Goal: Transaction & Acquisition: Book appointment/travel/reservation

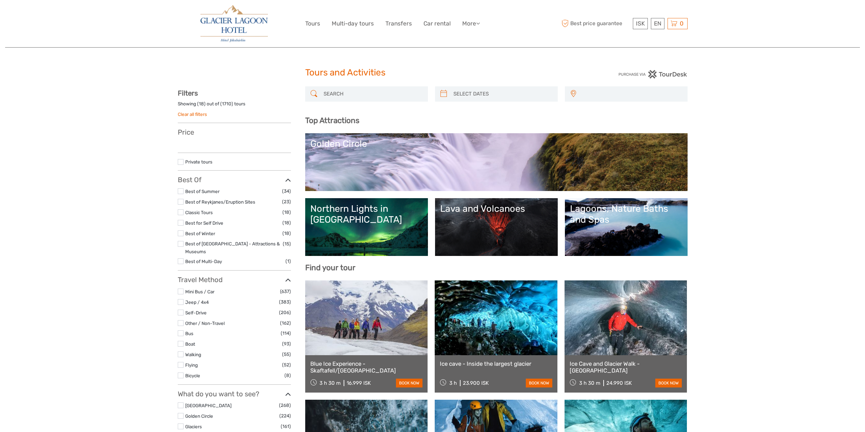
select select
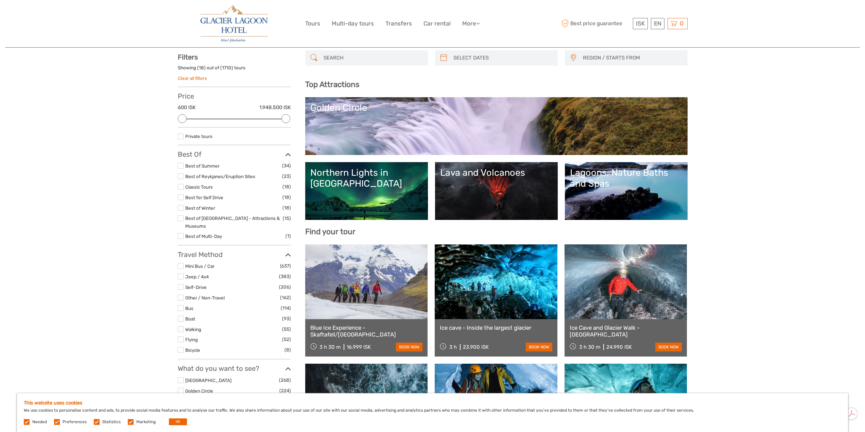
scroll to position [68, 0]
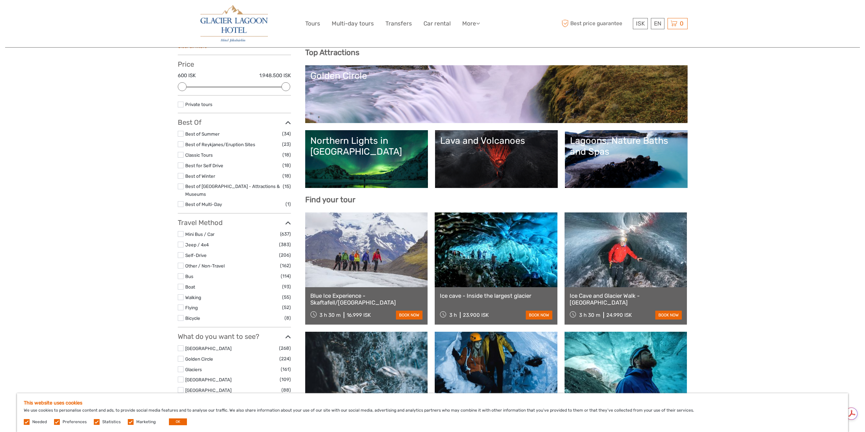
click at [181, 103] on label at bounding box center [181, 105] width 6 height 6
click at [0, 0] on input "checkbox" at bounding box center [0, 0] width 0 height 0
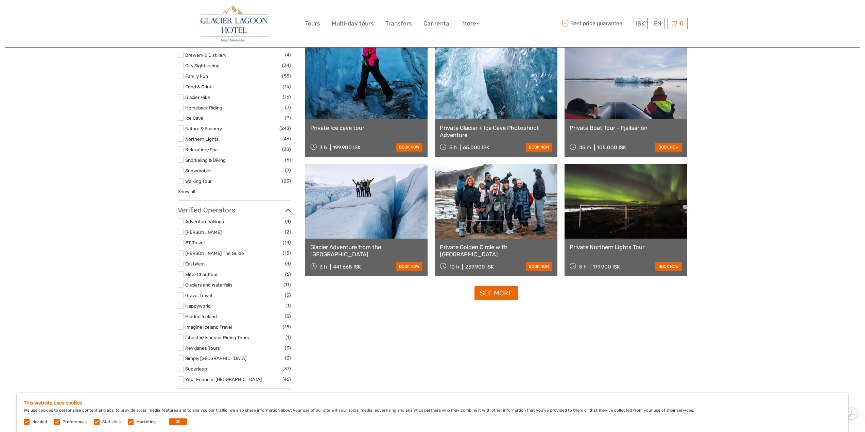
scroll to position [578, 0]
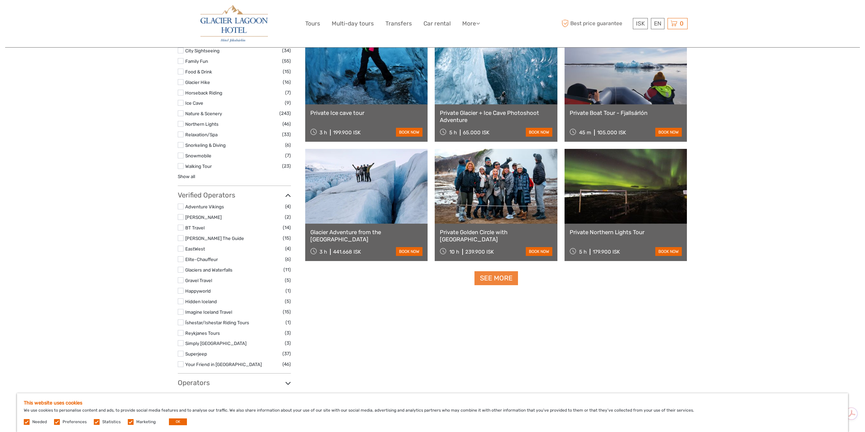
click at [488, 278] on link "See more" at bounding box center [496, 278] width 44 height 14
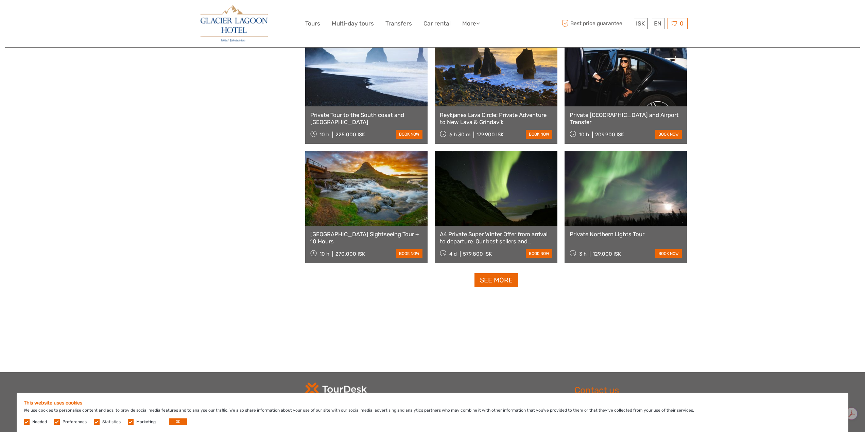
scroll to position [1325, 0]
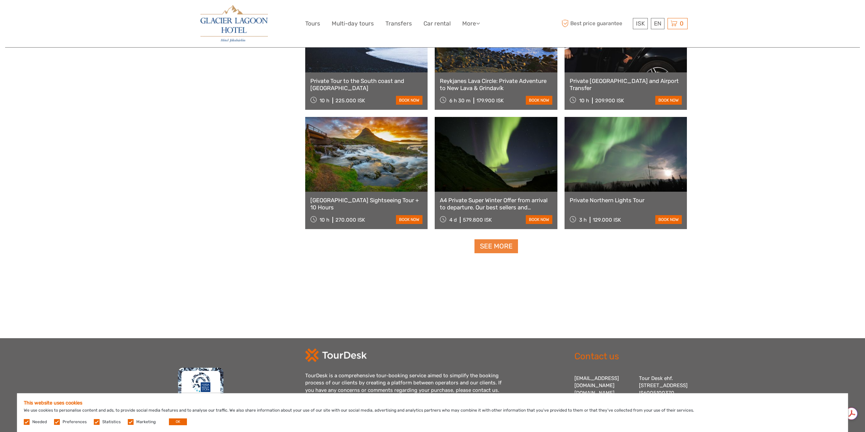
click at [502, 248] on link "See more" at bounding box center [496, 246] width 44 height 14
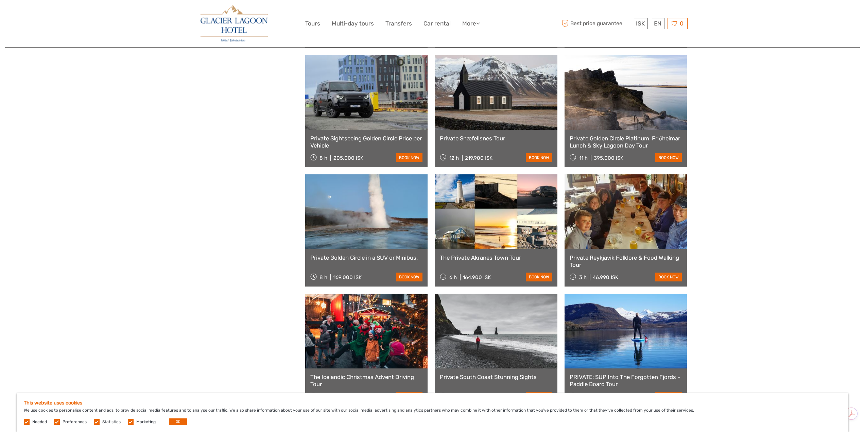
scroll to position [1563, 0]
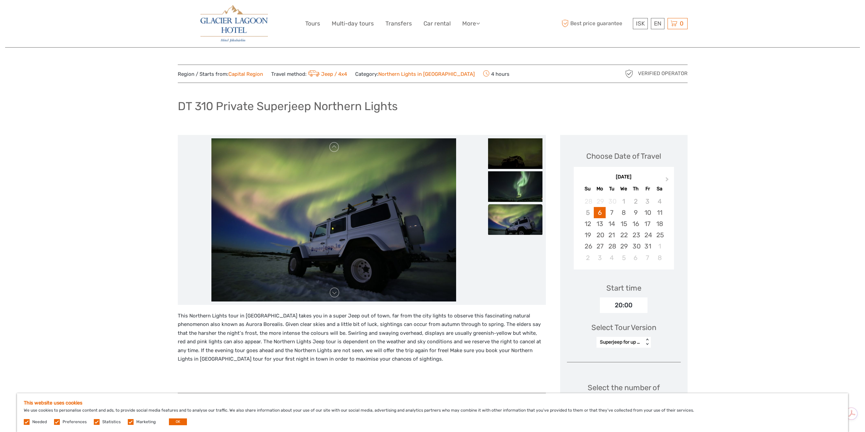
click at [249, 75] on link "Capital Region" at bounding box center [245, 74] width 35 height 6
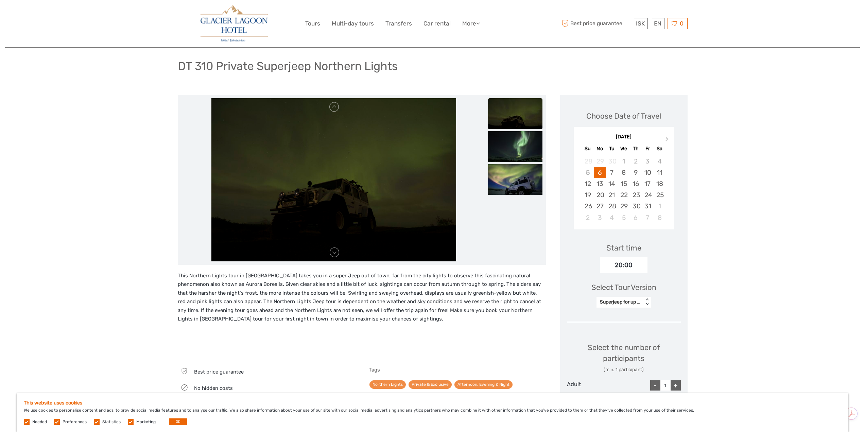
scroll to position [34, 0]
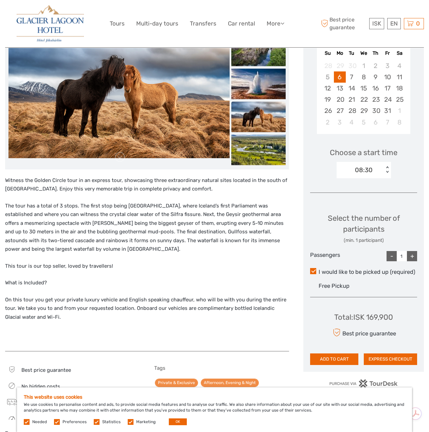
scroll to position [136, 0]
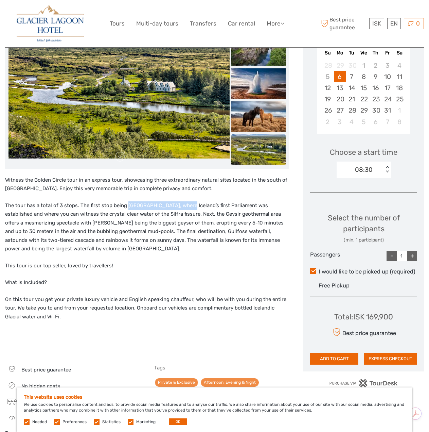
drag, startPoint x: 125, startPoint y: 205, endPoint x: 178, endPoint y: 205, distance: 53.0
click at [178, 205] on p "The tour has a total of 3 stops. The first stop being Þingvellir National park,…" at bounding box center [147, 227] width 284 height 52
copy p "Þingvellir National park"
drag, startPoint x: 108, startPoint y: 214, endPoint x: 197, endPoint y: 213, distance: 89.1
click at [197, 213] on p "The tour has a total of 3 stops. The first stop being Þingvellir National park,…" at bounding box center [147, 227] width 284 height 52
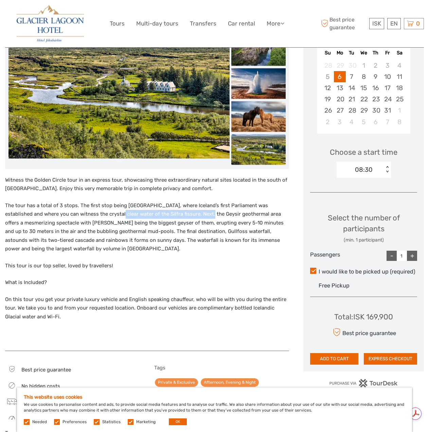
copy p "crystal clear water of the Silfra fissure"
drag, startPoint x: 223, startPoint y: 213, endPoint x: 276, endPoint y: 213, distance: 53.4
click at [276, 213] on p "The tour has a total of 3 stops. The first stop being Þingvellir National park,…" at bounding box center [147, 227] width 284 height 52
copy p "Geysir geothermal area"
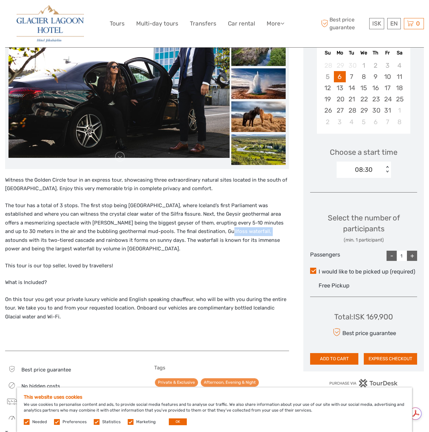
drag, startPoint x: 201, startPoint y: 231, endPoint x: 242, endPoint y: 230, distance: 41.5
click at [242, 230] on p "The tour has a total of 3 stops. The first stop being Þingvellir National park,…" at bounding box center [147, 227] width 284 height 52
copy p "Gullfoss waterfall"
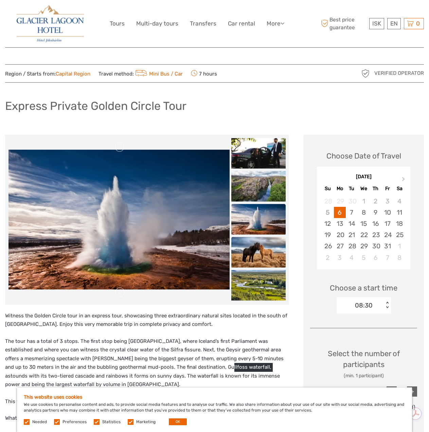
scroll to position [0, 0]
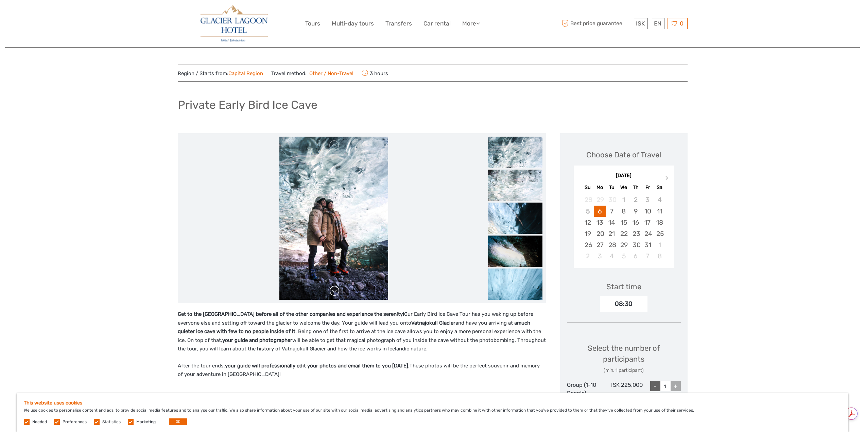
click at [336, 290] on link at bounding box center [334, 290] width 11 height 11
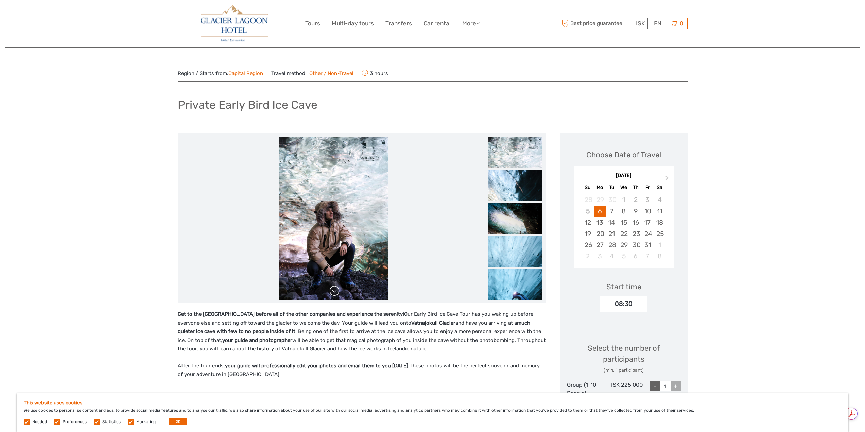
click at [336, 290] on link at bounding box center [334, 290] width 11 height 11
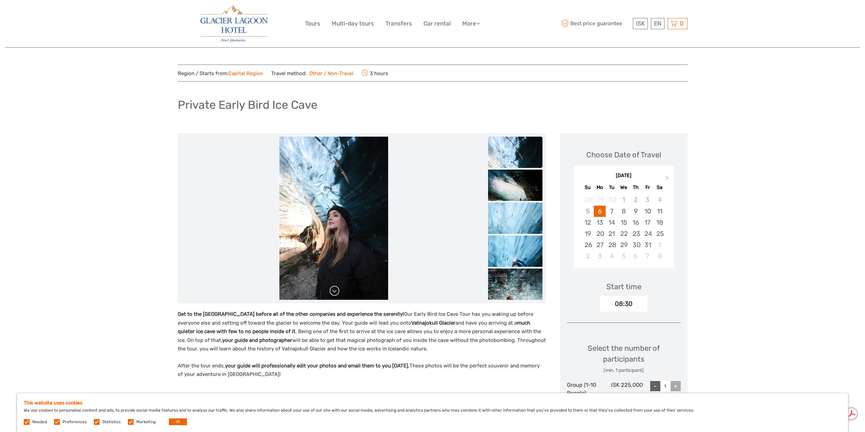
click at [336, 290] on link at bounding box center [334, 290] width 11 height 11
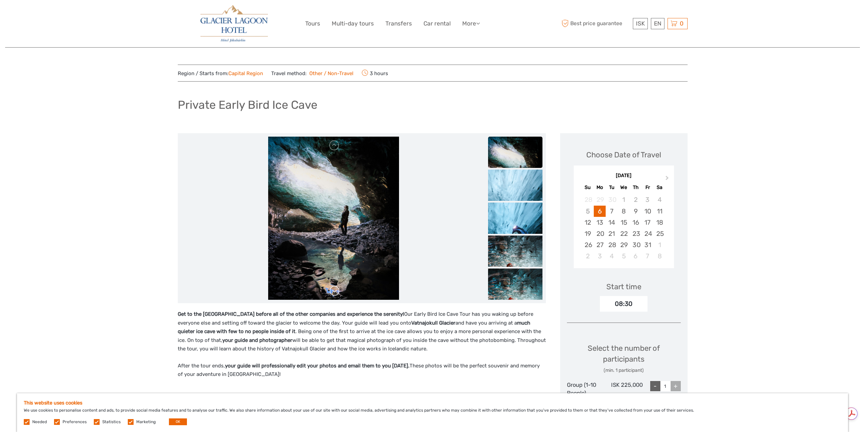
click at [336, 290] on link at bounding box center [334, 290] width 11 height 11
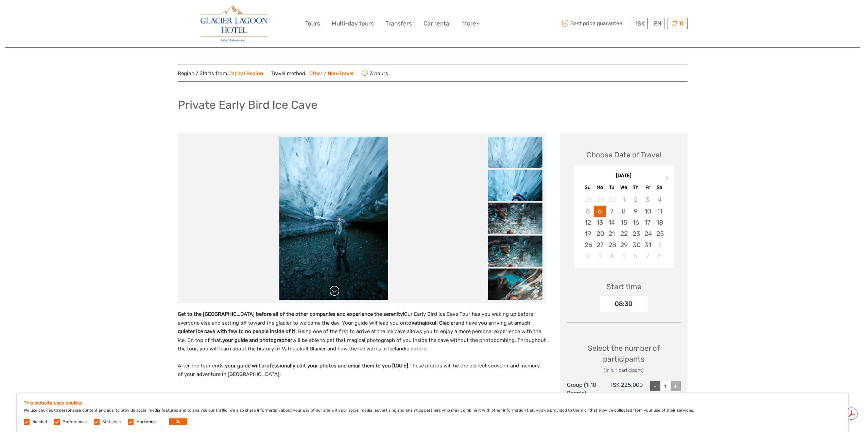
click at [336, 290] on link at bounding box center [334, 290] width 11 height 11
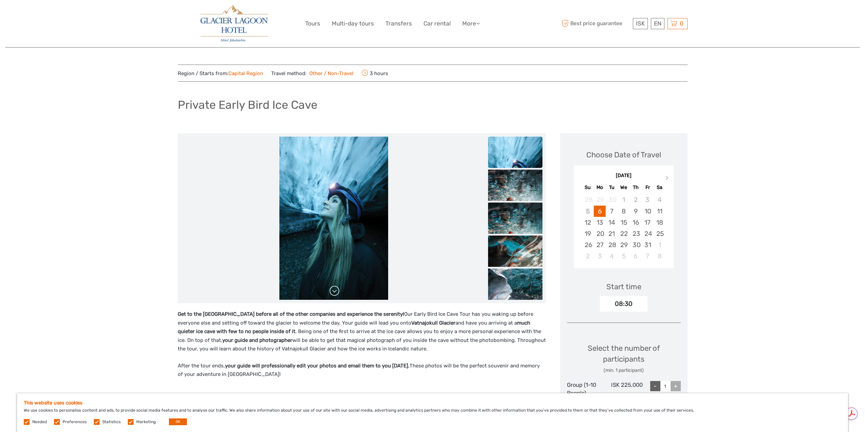
click at [336, 290] on link at bounding box center [334, 290] width 11 height 11
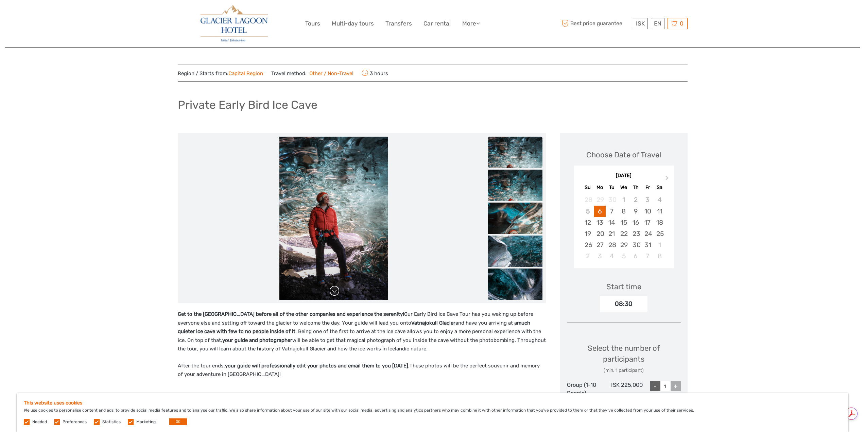
click at [336, 290] on link at bounding box center [334, 290] width 11 height 11
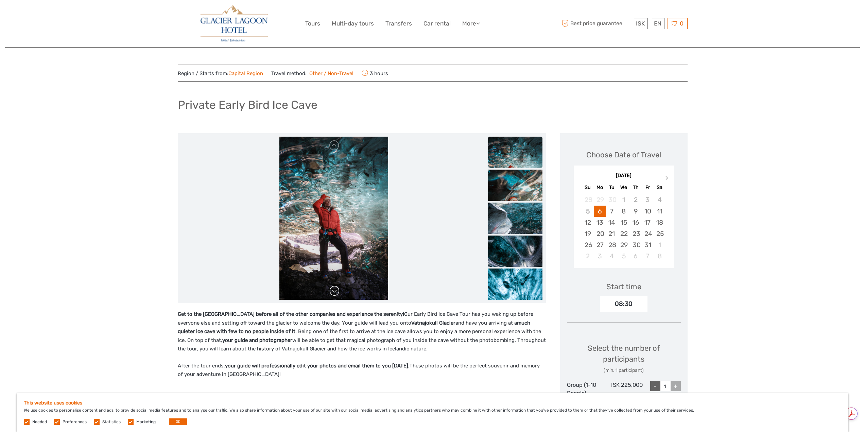
click at [336, 290] on link at bounding box center [334, 290] width 11 height 11
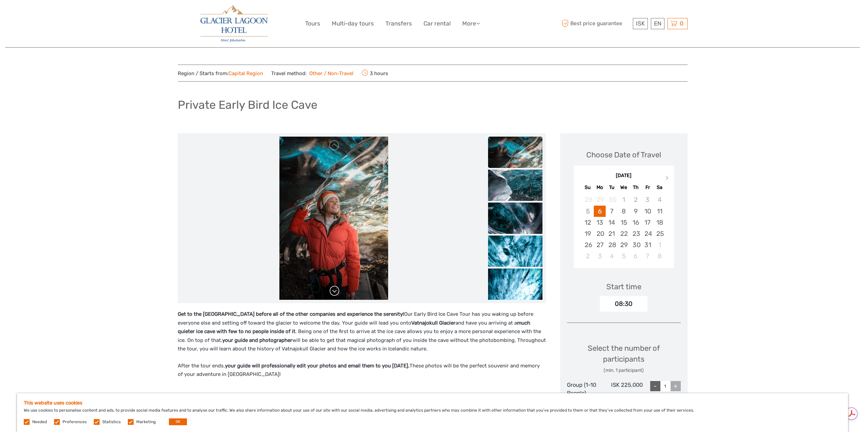
click at [336, 290] on link at bounding box center [334, 290] width 11 height 11
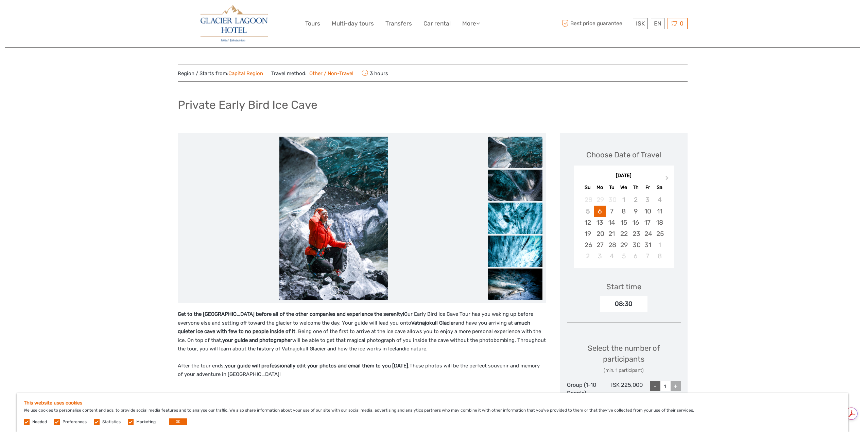
click at [336, 290] on link at bounding box center [334, 290] width 11 height 11
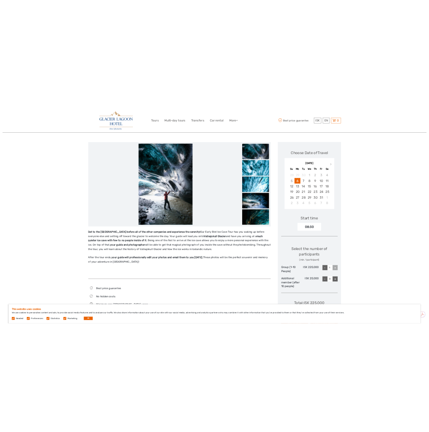
scroll to position [68, 0]
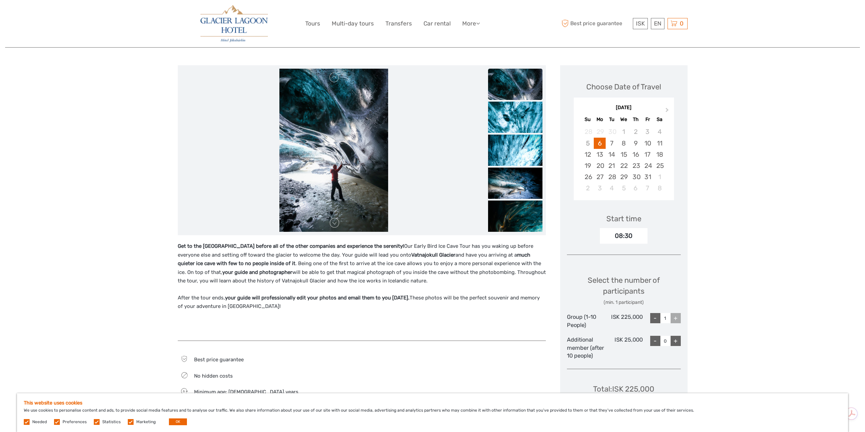
click at [672, 316] on div "+" at bounding box center [676, 318] width 10 height 10
click at [674, 317] on div "+" at bounding box center [676, 318] width 10 height 10
click at [657, 319] on div "-" at bounding box center [655, 318] width 10 height 10
click at [677, 318] on div "+" at bounding box center [676, 318] width 10 height 10
type input "1"
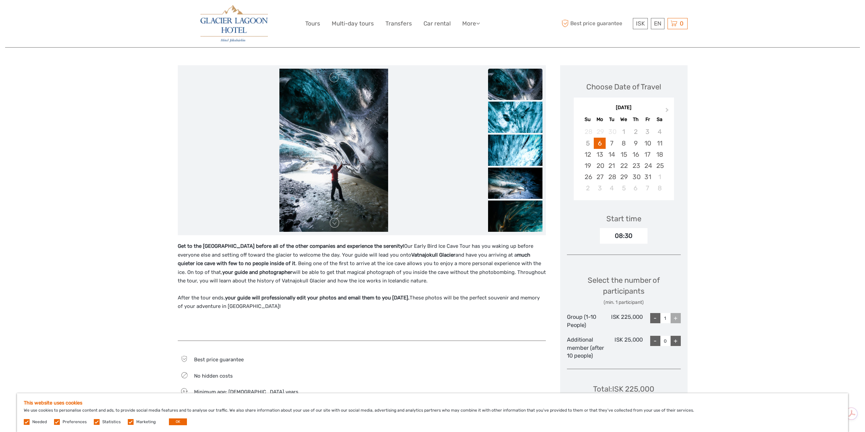
click at [677, 318] on div "+" at bounding box center [676, 318] width 10 height 10
click at [673, 339] on div "+" at bounding box center [676, 341] width 10 height 10
click at [653, 342] on div "-" at bounding box center [655, 341] width 10 height 10
type input "0"
click at [361, 178] on img at bounding box center [333, 150] width 109 height 163
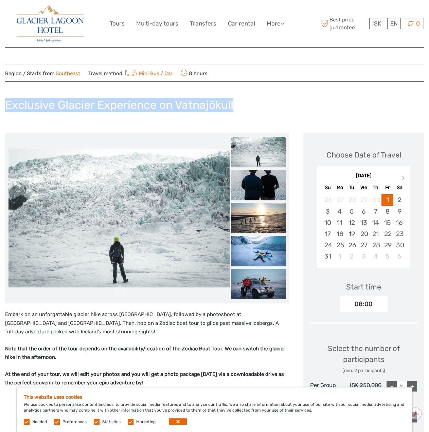
drag, startPoint x: 8, startPoint y: 105, endPoint x: 249, endPoint y: 103, distance: 241.0
click at [249, 103] on div "Exclusive Glacier Experience on Vatnajökull" at bounding box center [214, 107] width 419 height 25
copy h1 "Exclusive Glacier Experience on Vatnajökull"
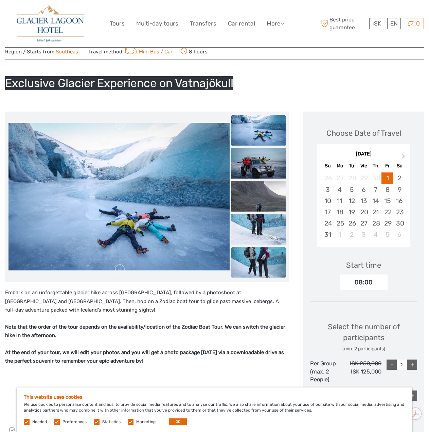
scroll to position [34, 0]
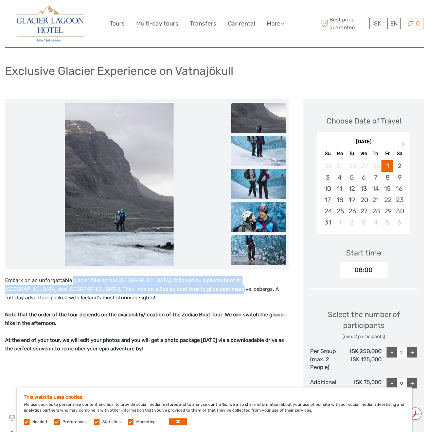
drag, startPoint x: 73, startPoint y: 280, endPoint x: 174, endPoint y: 290, distance: 100.7
click at [174, 290] on p "Embark on an unforgettable glacier hike across [GEOGRAPHIC_DATA], followed by a…" at bounding box center [147, 289] width 284 height 26
copy p "glacier hike across [GEOGRAPHIC_DATA], followed by a photoshoot at [GEOGRAPHIC_…"
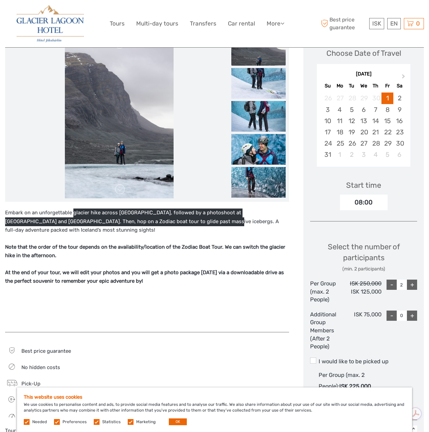
scroll to position [68, 0]
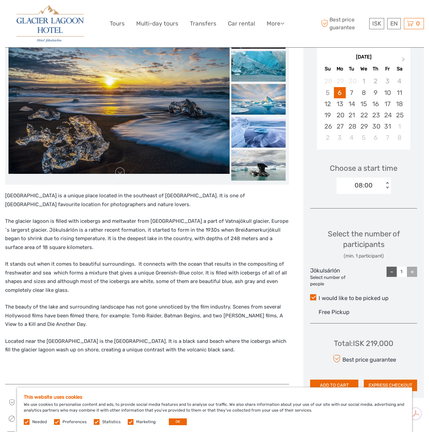
scroll to position [102, 0]
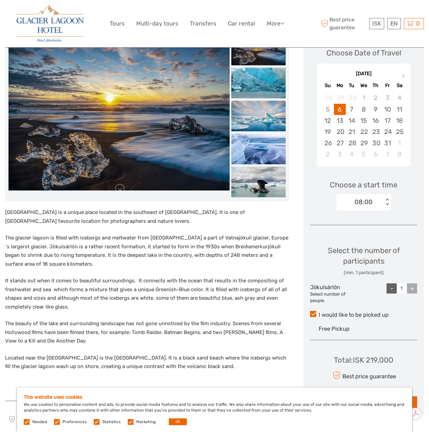
click at [240, 109] on img at bounding box center [258, 116] width 54 height 31
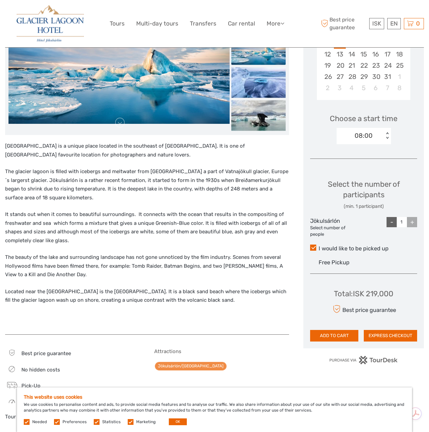
scroll to position [170, 0]
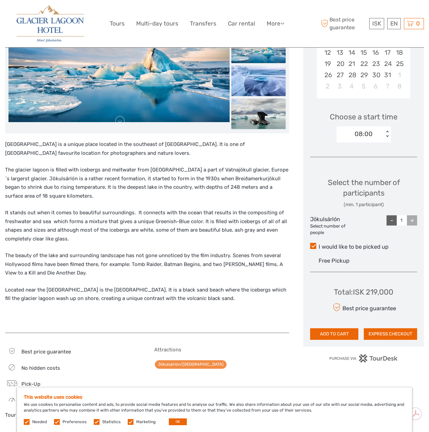
click at [261, 122] on img at bounding box center [258, 114] width 54 height 31
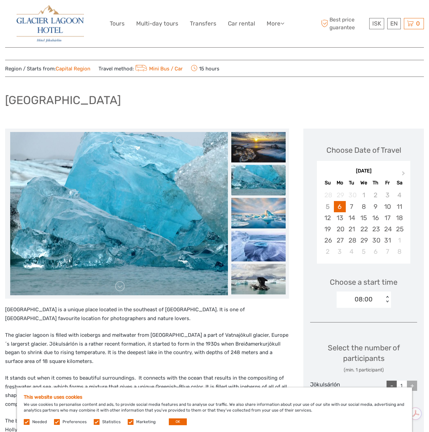
scroll to position [0, 0]
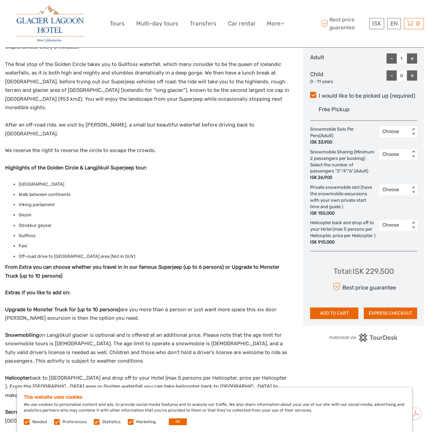
scroll to position [340, 0]
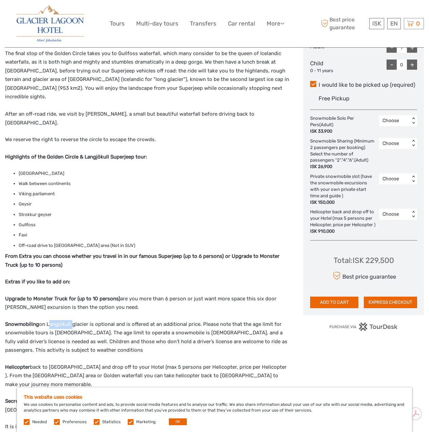
drag, startPoint x: 47, startPoint y: 289, endPoint x: 71, endPoint y: 288, distance: 24.2
click at [71, 320] on p "Snowmobiling on Langjökull glacier is optional and is offered at an additional …" at bounding box center [147, 337] width 284 height 35
copy p "Langjökull"
drag, startPoint x: 19, startPoint y: 138, endPoint x: 131, endPoint y: 205, distance: 131.0
click at [131, 205] on ul "[GEOGRAPHIC_DATA] between continents Viking parliament [GEOGRAPHIC_DATA] Faxi O…" at bounding box center [147, 210] width 284 height 80
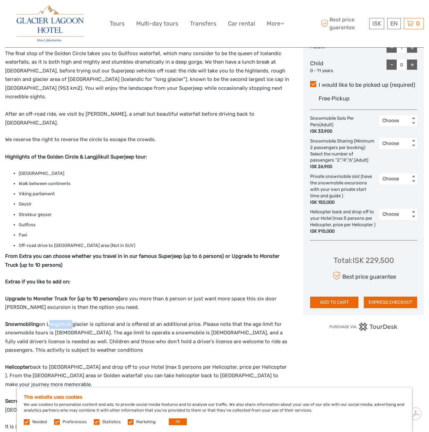
copy ul "[GEOGRAPHIC_DATA] between continents Viking parliament [GEOGRAPHIC_DATA] Faxi O…"
click at [201, 97] on div "Our first stop takes us to [GEOGRAPHIC_DATA] where the Icelandic parliament was…" at bounding box center [147, 234] width 284 height 525
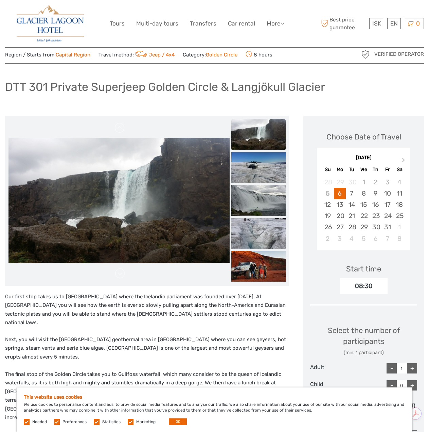
scroll to position [0, 0]
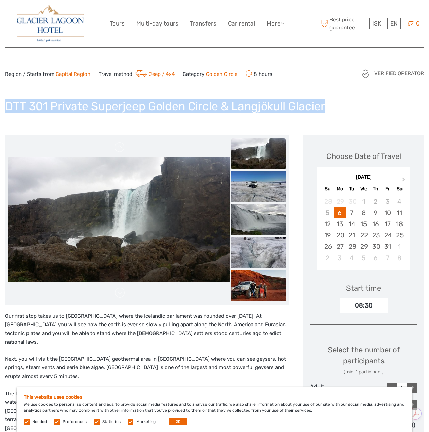
drag, startPoint x: 8, startPoint y: 107, endPoint x: 325, endPoint y: 103, distance: 316.8
click at [325, 103] on h1 "DTT 301 Private Superjeep Golden Circle & Langjökull Glacier" at bounding box center [165, 106] width 320 height 14
copy h1 "DTT 301 Private Superjeep Golden Circle & Langjökull Glacier"
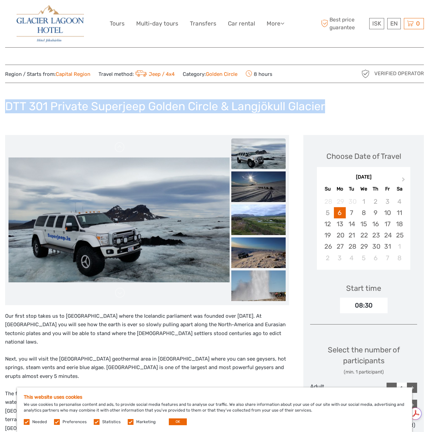
click at [353, 99] on div "DTT 301 Private Superjeep Golden Circle & Langjökull Glacier" at bounding box center [214, 109] width 419 height 25
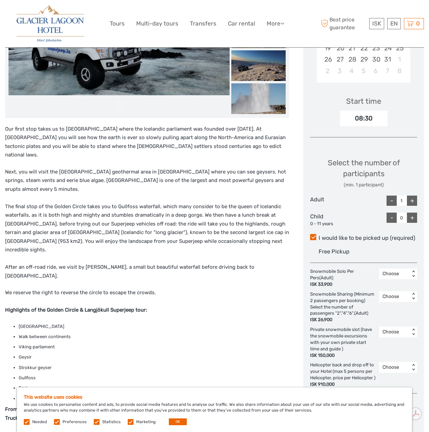
scroll to position [272, 0]
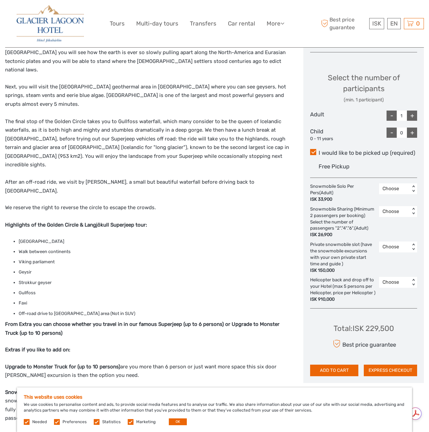
click at [413, 117] on div "+" at bounding box center [412, 115] width 10 height 10
type input "2"
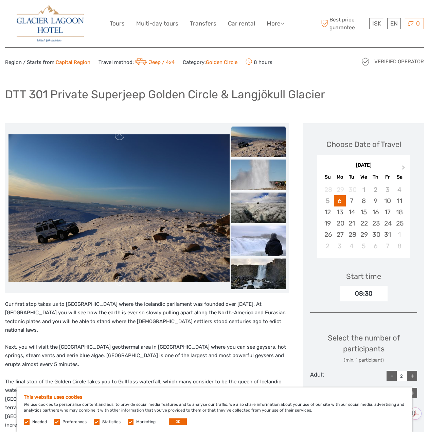
scroll to position [0, 0]
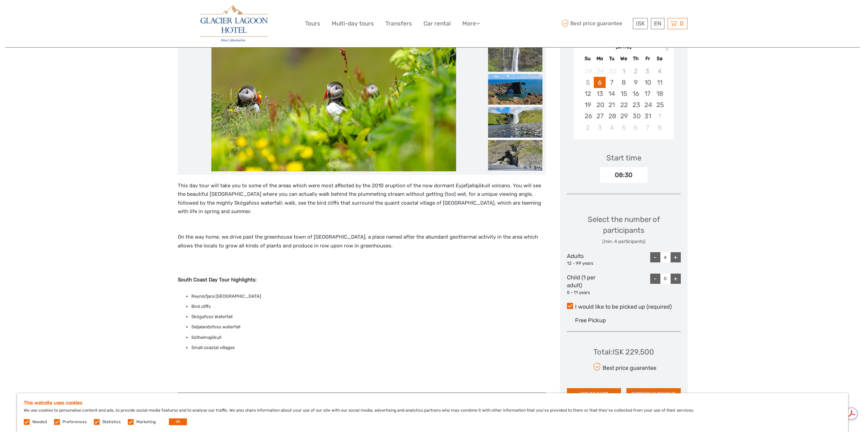
scroll to position [136, 0]
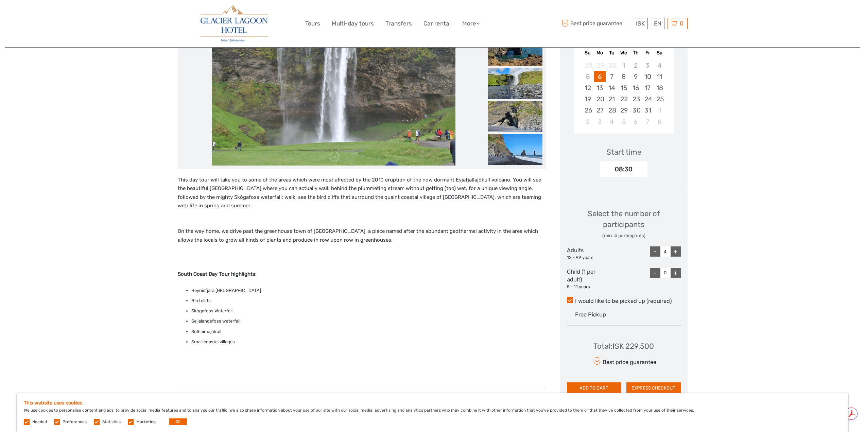
click at [656, 247] on div "-" at bounding box center [655, 251] width 10 height 10
type input "2"
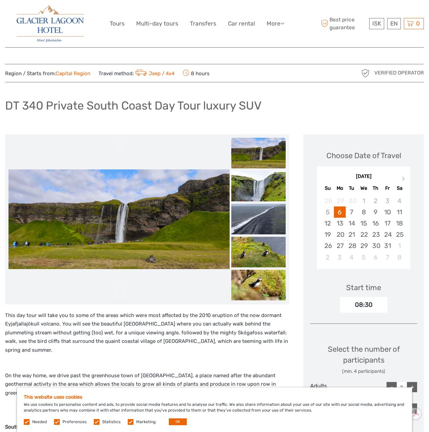
scroll to position [0, 0]
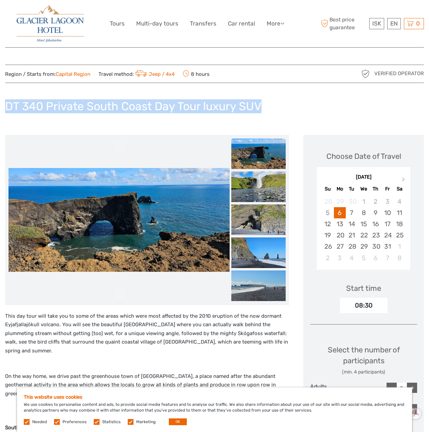
drag, startPoint x: 261, startPoint y: 105, endPoint x: 8, endPoint y: 109, distance: 252.2
click at [7, 109] on h1 "DT 340 Private South Coast Day Tour luxury SUV" at bounding box center [133, 106] width 257 height 14
copy h1 "DT 340 Private South Coast Day Tour luxury SUV"
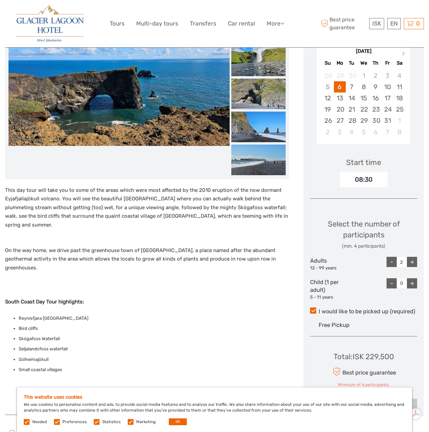
scroll to position [170, 0]
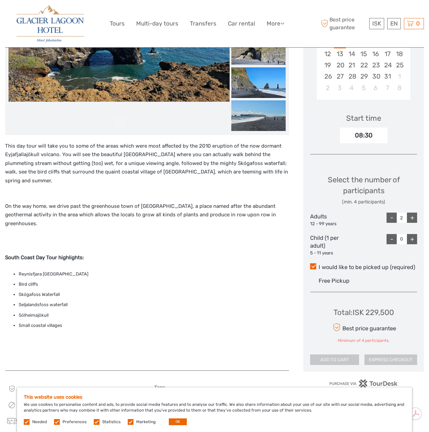
click at [18, 270] on ul "Reynisfjara black sand beach Bird cliffs Skógafoss Waterfall Seljalandsfoss wat…" at bounding box center [147, 299] width 284 height 59
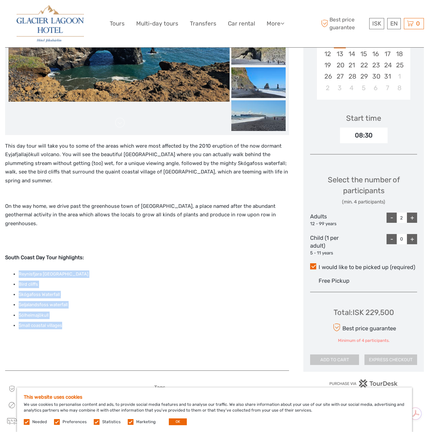
drag, startPoint x: 19, startPoint y: 254, endPoint x: 65, endPoint y: 307, distance: 69.8
click at [65, 307] on ul "Reynisfjara black sand beach Bird cliffs Skógafoss Waterfall Seljalandsfoss wat…" at bounding box center [147, 299] width 284 height 59
copy ul "Reynisfjara black sand beach Bird cliffs Skógafoss Waterfall Seljalandsfoss wat…"
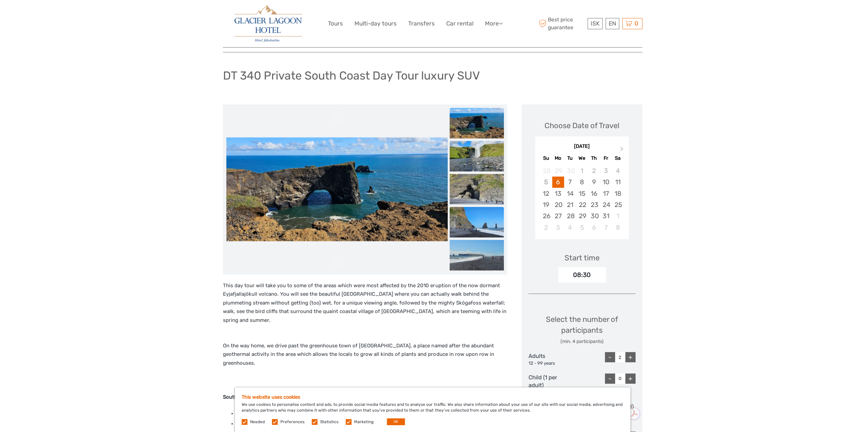
scroll to position [0, 0]
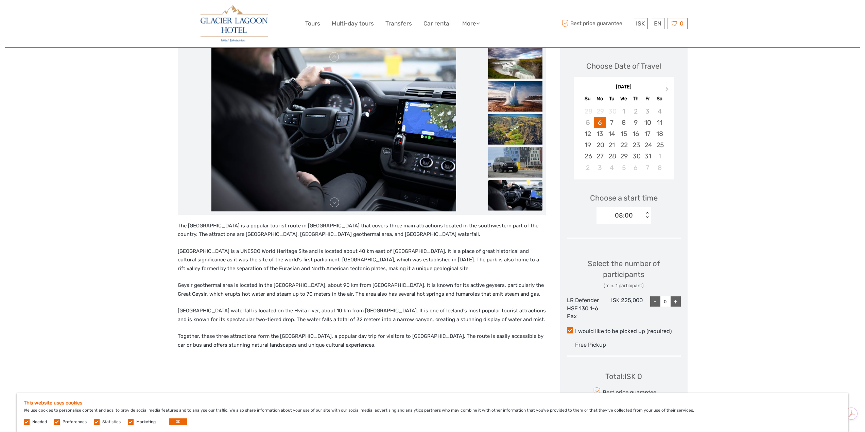
scroll to position [102, 0]
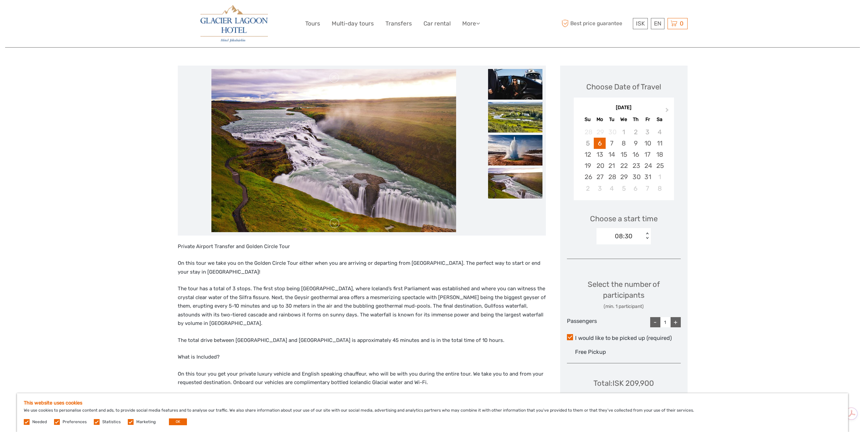
scroll to position [68, 0]
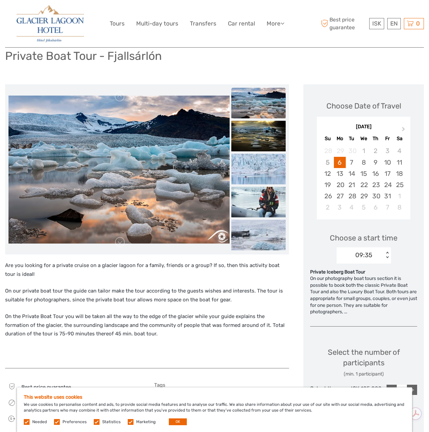
scroll to position [34, 0]
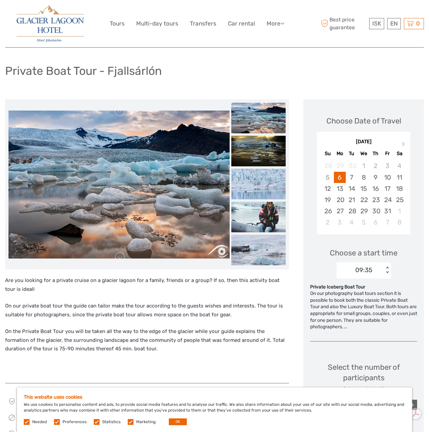
click at [207, 207] on img at bounding box center [118, 184] width 221 height 148
click at [257, 174] on img at bounding box center [258, 184] width 54 height 31
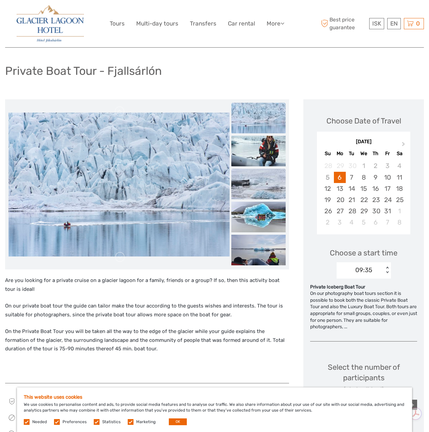
click at [257, 185] on img at bounding box center [258, 184] width 54 height 31
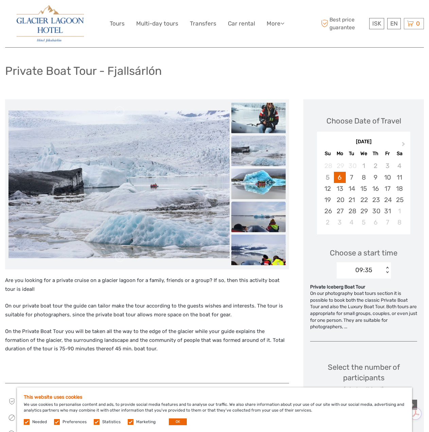
click at [260, 206] on img at bounding box center [258, 217] width 54 height 31
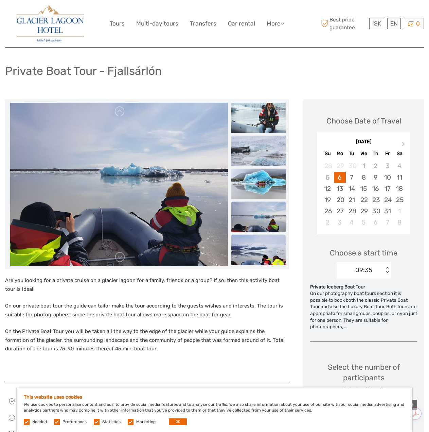
click at [262, 250] on img at bounding box center [258, 250] width 54 height 31
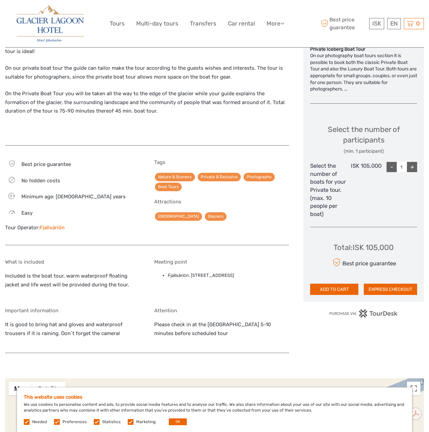
scroll to position [272, 0]
click at [52, 227] on link "Fjallsárlón" at bounding box center [52, 227] width 25 height 6
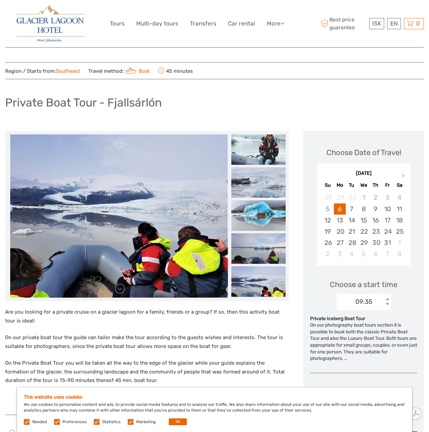
scroll to position [0, 0]
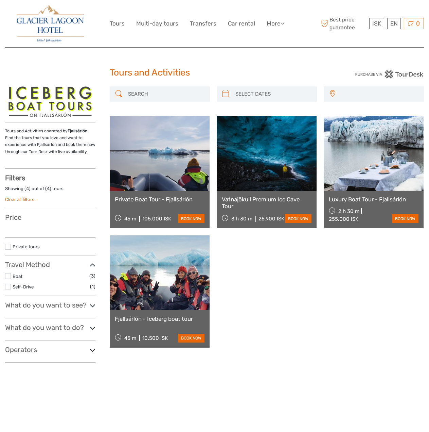
select select
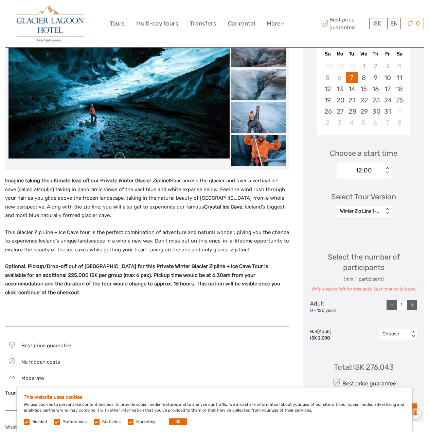
scroll to position [136, 0]
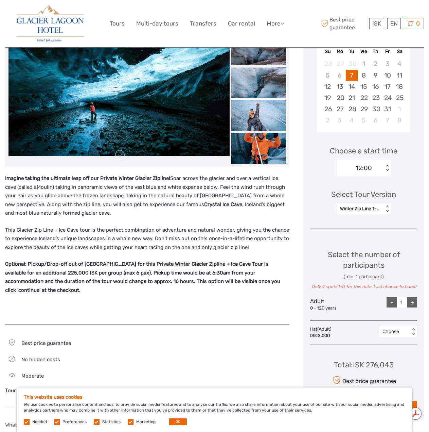
click at [388, 211] on div "< >" at bounding box center [387, 208] width 6 height 7
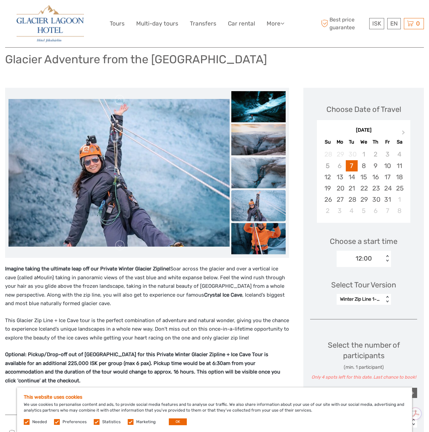
scroll to position [34, 0]
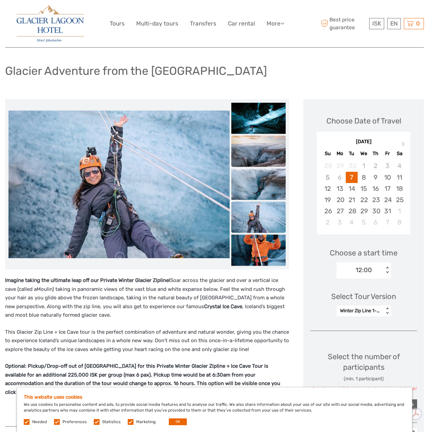
click at [267, 159] on img at bounding box center [258, 154] width 54 height 36
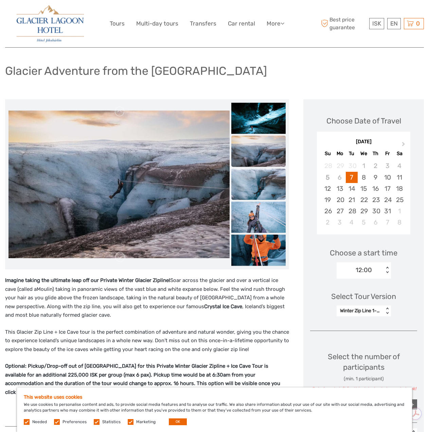
click at [267, 177] on img at bounding box center [258, 187] width 54 height 36
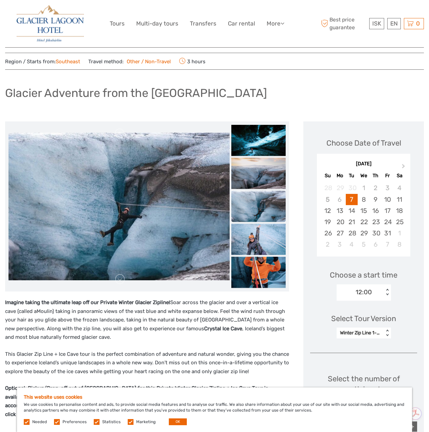
scroll to position [0, 0]
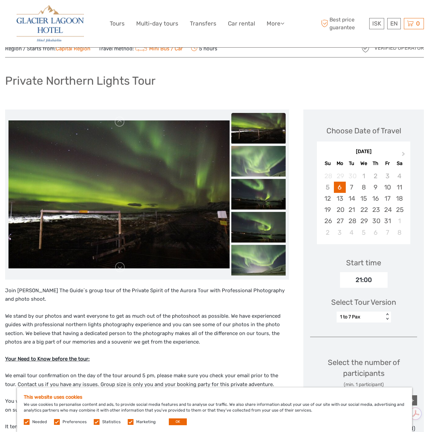
scroll to position [68, 0]
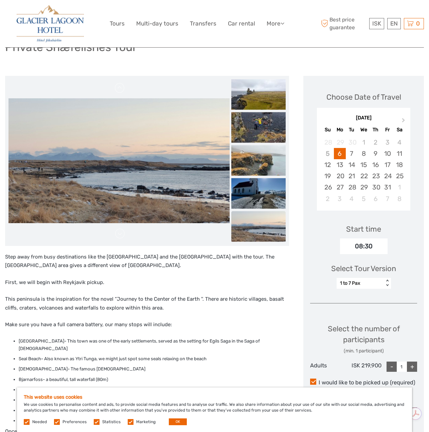
scroll to position [34, 0]
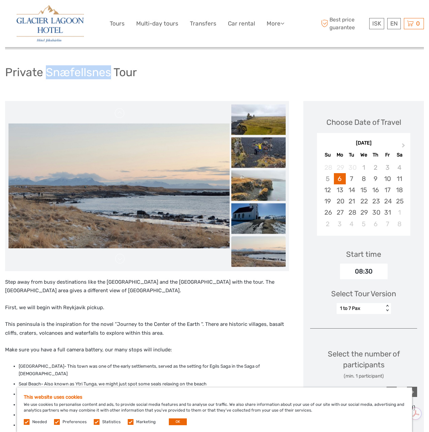
drag, startPoint x: 48, startPoint y: 72, endPoint x: 109, endPoint y: 68, distance: 61.3
click at [109, 68] on h1 "Private Snæfellsnes Tour" at bounding box center [71, 72] width 132 height 14
copy h1 "Snæfellsnes"
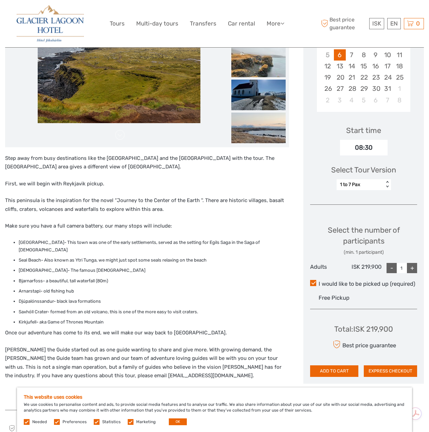
scroll to position [170, 0]
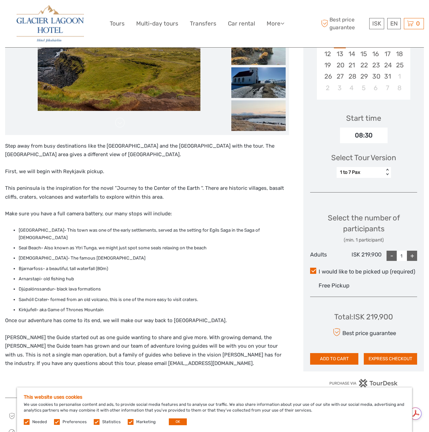
click at [415, 255] on div "+" at bounding box center [412, 255] width 10 height 10
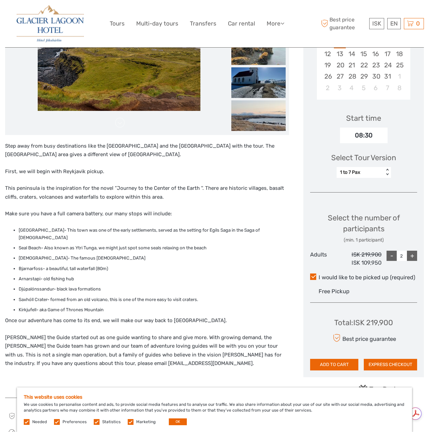
click at [414, 255] on div "+" at bounding box center [412, 255] width 10 height 10
click at [392, 257] on div "-" at bounding box center [392, 255] width 10 height 10
type input "2"
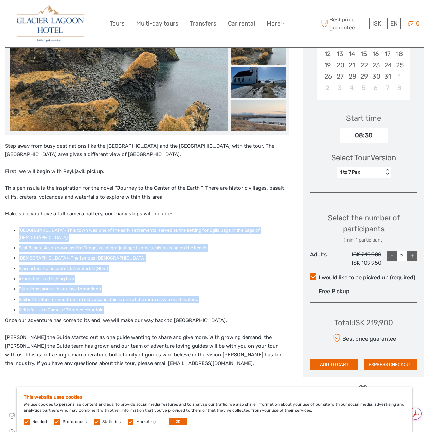
drag, startPoint x: 19, startPoint y: 228, endPoint x: 109, endPoint y: 300, distance: 115.3
click at [109, 300] on ul "Borgarnes Town- This town was one of the early settlements, served as the setti…" at bounding box center [147, 269] width 284 height 87
copy ul "Borgarnes Town- This town was one of the early settlements, served as the setti…"
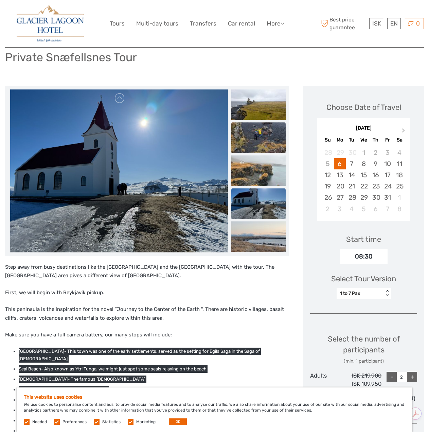
scroll to position [0, 0]
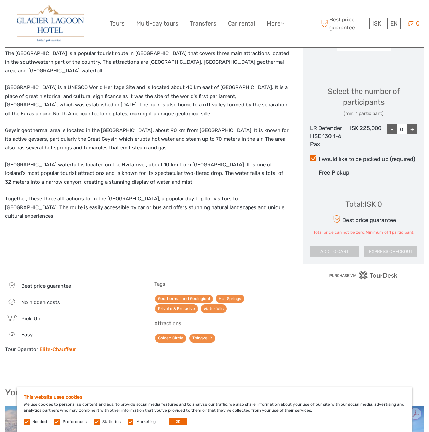
scroll to position [272, 0]
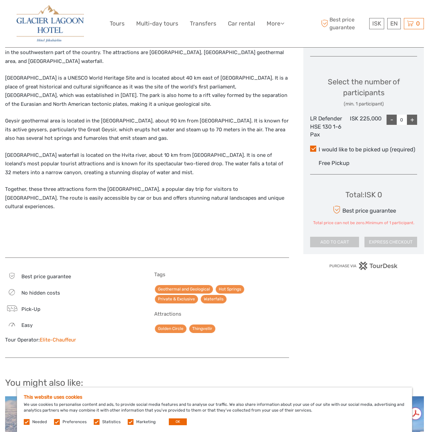
click at [413, 121] on div "+" at bounding box center [412, 120] width 10 height 10
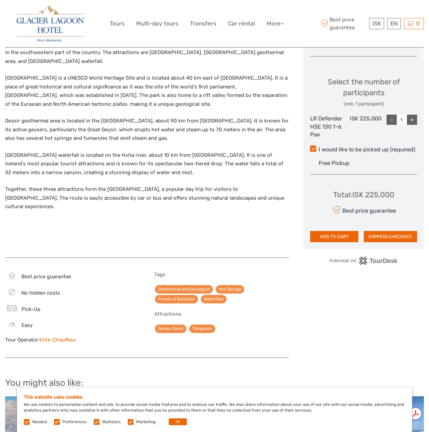
click at [413, 121] on div "+" at bounding box center [412, 120] width 10 height 10
click at [388, 121] on div "-" at bounding box center [392, 120] width 10 height 10
type input "2"
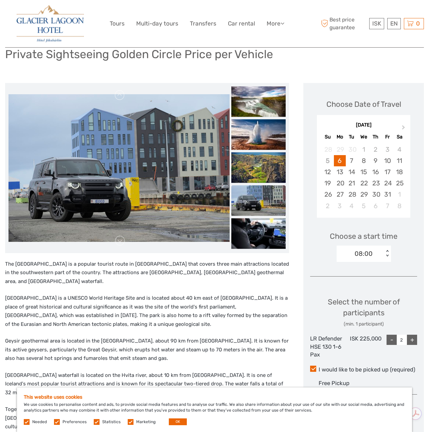
scroll to position [0, 0]
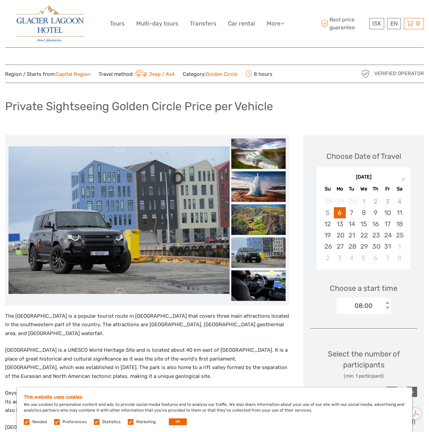
drag, startPoint x: 273, startPoint y: 99, endPoint x: 261, endPoint y: 106, distance: 14.5
click at [260, 106] on h1 "Private Sightseeing Golden Circle Price per Vehicle" at bounding box center [139, 106] width 268 height 14
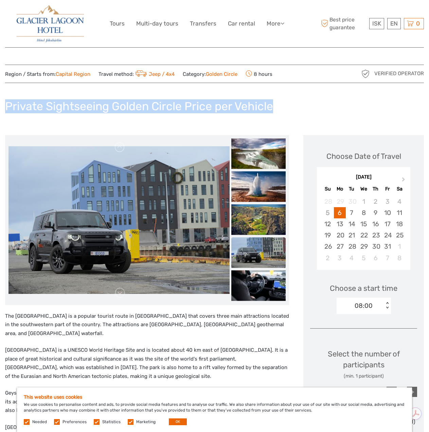
drag, startPoint x: 272, startPoint y: 106, endPoint x: 8, endPoint y: 111, distance: 264.5
click at [8, 111] on h1 "Private Sightseeing Golden Circle Price per Vehicle" at bounding box center [139, 106] width 268 height 14
copy h1 "Private Sightseeing Golden Circle Price per Vehicle"
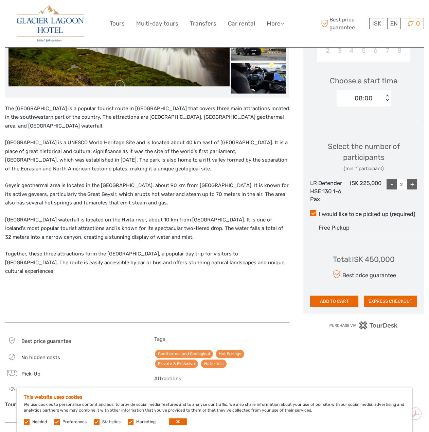
scroll to position [204, 0]
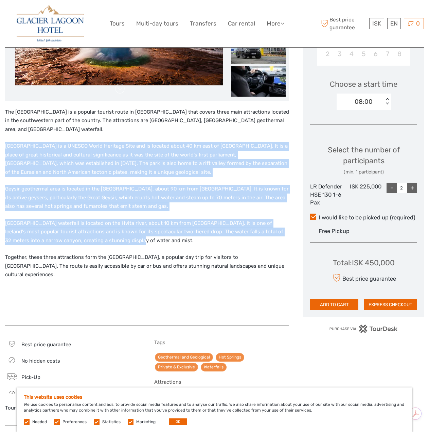
drag, startPoint x: 6, startPoint y: 137, endPoint x: 126, endPoint y: 229, distance: 151.3
click at [126, 229] on div "The Golden Circle is a popular tourist route in Iceland that covers three main …" at bounding box center [147, 213] width 284 height 211
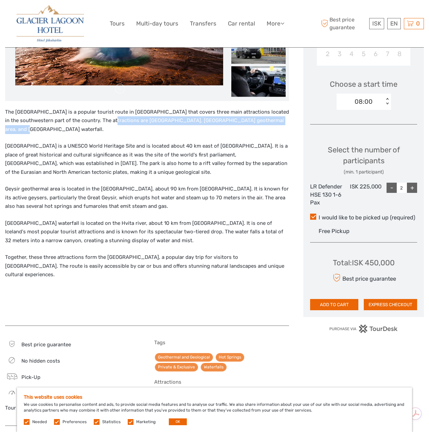
drag, startPoint x: 99, startPoint y: 119, endPoint x: 266, endPoint y: 121, distance: 167.9
click at [266, 121] on p "The Golden Circle is a popular tourist route in Iceland that covers three main …" at bounding box center [147, 121] width 284 height 26
copy p "Thingvellir National Park, Geysir geothermal area, and Gullfoss waterfall"
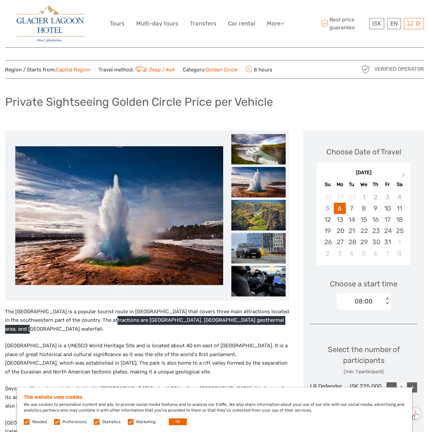
scroll to position [0, 0]
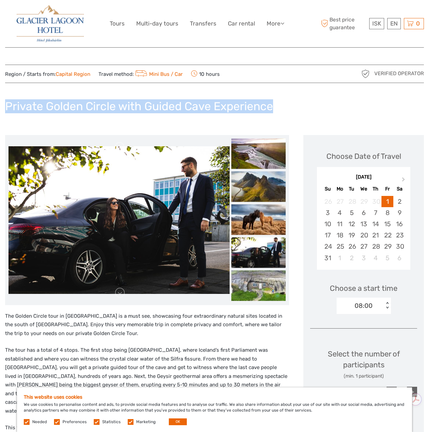
drag, startPoint x: 7, startPoint y: 109, endPoint x: 274, endPoint y: 112, distance: 266.1
click at [273, 112] on h1 "Private Golden Circle with Guided Cave Experience" at bounding box center [139, 106] width 268 height 14
copy h1 "Private Golden Circle with Guided Cave Experience"
